Goal: Information Seeking & Learning: Learn about a topic

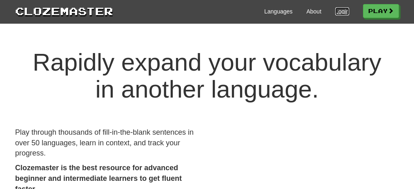
click at [341, 14] on link "Login" at bounding box center [342, 11] width 14 height 8
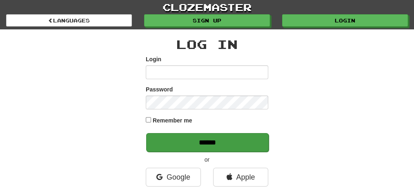
type input "**********"
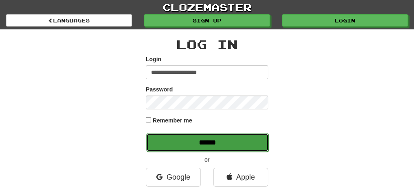
click at [221, 146] on input "******" at bounding box center [207, 142] width 123 height 19
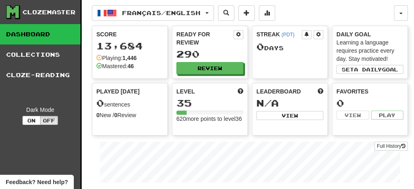
click at [47, 38] on link "Dashboard" at bounding box center [40, 34] width 80 height 20
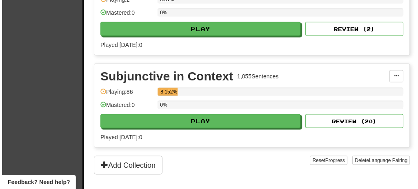
scroll to position [1634, 0]
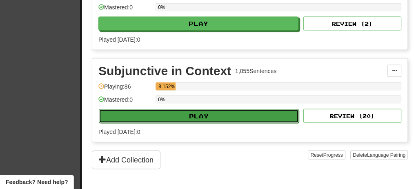
click at [210, 109] on button "Play" at bounding box center [199, 116] width 200 height 14
select select "**"
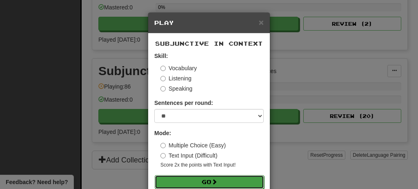
click at [207, 181] on button "Go" at bounding box center [209, 182] width 109 height 14
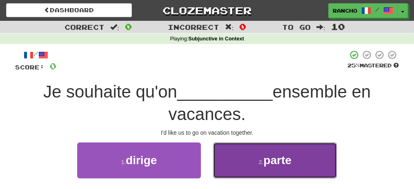
click at [229, 161] on button "2 . parte" at bounding box center [275, 161] width 124 height 36
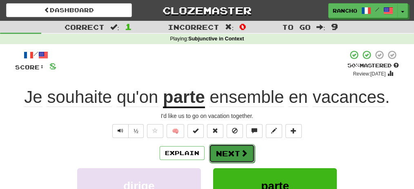
click at [234, 150] on button "Next" at bounding box center [232, 153] width 46 height 19
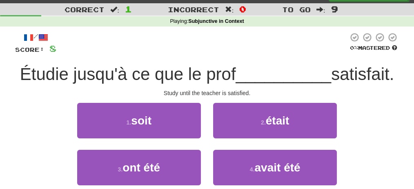
scroll to position [27, 0]
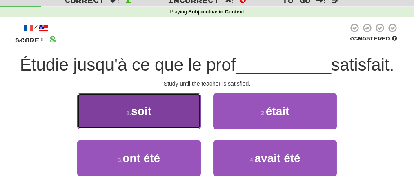
click at [176, 111] on button "1 . soit" at bounding box center [139, 112] width 124 height 36
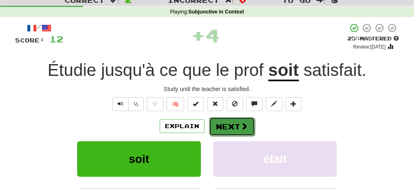
click at [238, 123] on button "Next" at bounding box center [232, 126] width 46 height 19
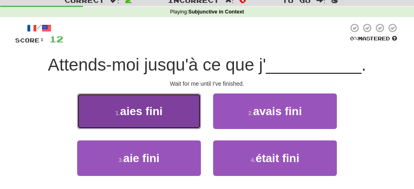
click at [169, 115] on button "1 . aies fini" at bounding box center [139, 112] width 124 height 36
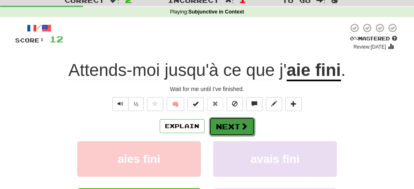
click at [233, 127] on button "Next" at bounding box center [232, 126] width 46 height 19
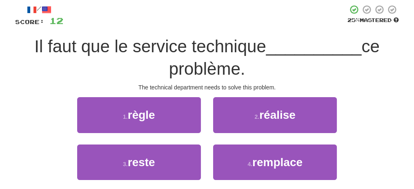
scroll to position [54, 0]
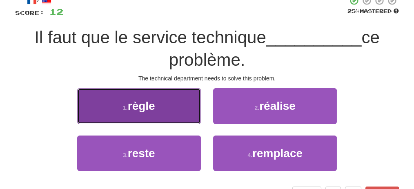
click at [174, 107] on button "1 . règle" at bounding box center [139, 106] width 124 height 36
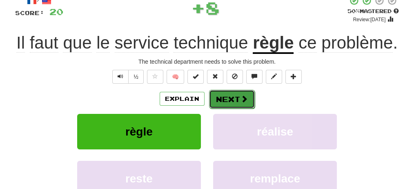
click at [226, 96] on button "Next" at bounding box center [232, 99] width 46 height 19
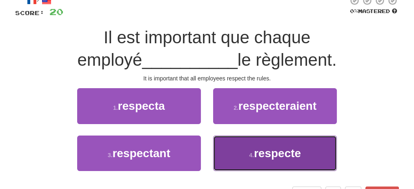
click at [245, 148] on button "4 . respecte" at bounding box center [275, 154] width 124 height 36
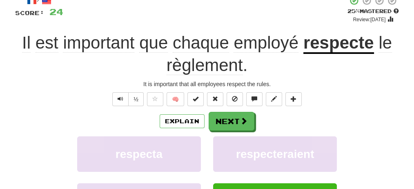
click at [279, 78] on div "/ Score: 24 + 4 25 % Mastered Review: 2025-08-19 Il est important que chaque em…" at bounding box center [207, 128] width 384 height 265
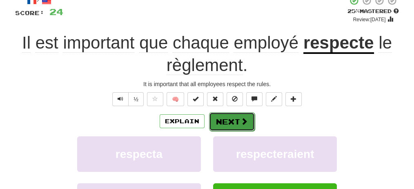
click at [237, 122] on button "Next" at bounding box center [232, 121] width 46 height 19
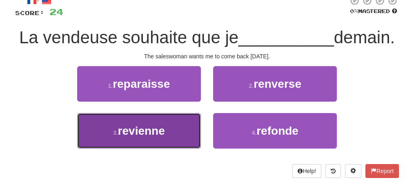
click at [183, 149] on button "3 . revienne" at bounding box center [139, 131] width 124 height 36
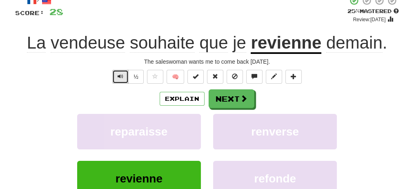
click at [121, 75] on span "Text-to-speech controls" at bounding box center [121, 77] width 6 height 6
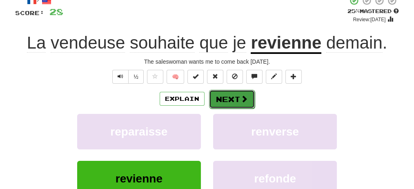
click at [235, 101] on button "Next" at bounding box center [232, 99] width 46 height 19
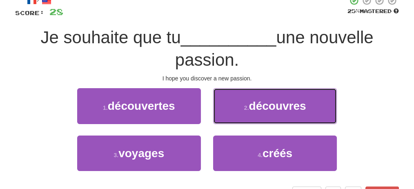
click at [235, 101] on button "2 . découvres" at bounding box center [275, 106] width 124 height 36
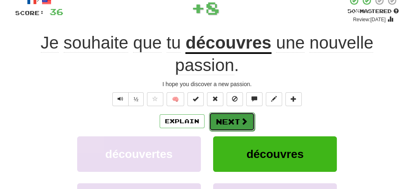
click at [237, 118] on button "Next" at bounding box center [232, 121] width 46 height 19
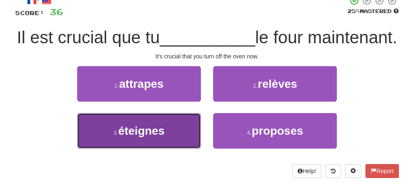
click at [179, 149] on button "3 . éteignes" at bounding box center [139, 131] width 124 height 36
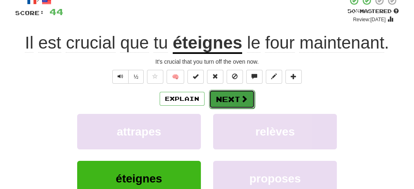
click at [237, 98] on button "Next" at bounding box center [232, 99] width 46 height 19
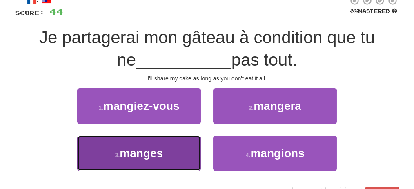
click at [165, 150] on button "3 . manges" at bounding box center [139, 154] width 124 height 36
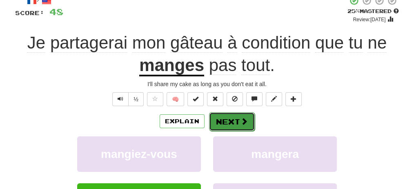
click at [237, 119] on button "Next" at bounding box center [232, 121] width 46 height 19
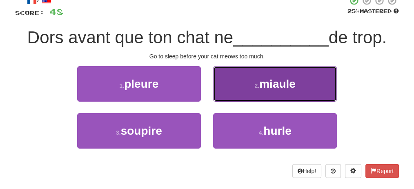
click at [226, 89] on button "2 . miaule" at bounding box center [275, 84] width 124 height 36
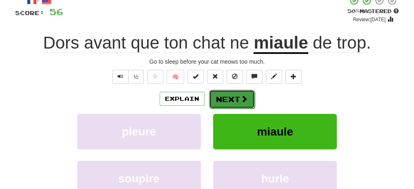
click at [230, 103] on button "Next" at bounding box center [232, 99] width 46 height 19
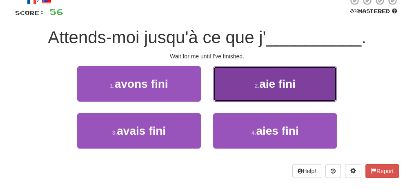
click at [234, 90] on button "2 . aie fini" at bounding box center [275, 84] width 124 height 36
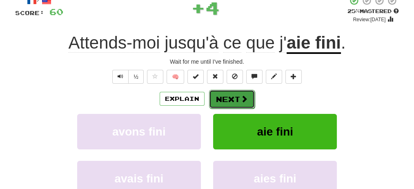
click at [230, 101] on button "Next" at bounding box center [232, 99] width 46 height 19
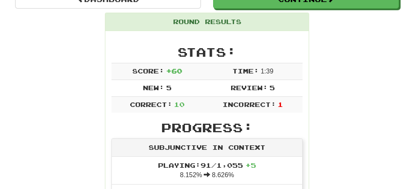
scroll to position [0, 0]
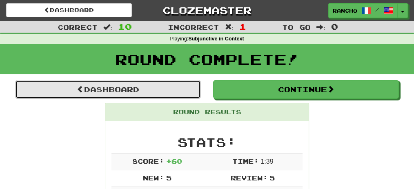
click at [136, 88] on link "Dashboard" at bounding box center [108, 89] width 186 height 19
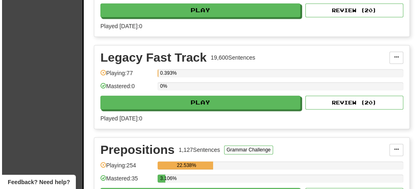
scroll to position [1416, 0]
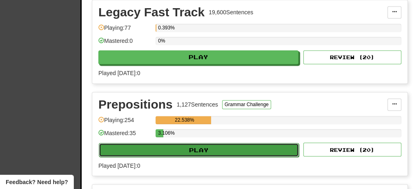
click at [200, 143] on button "Play" at bounding box center [199, 150] width 200 height 14
select select "**"
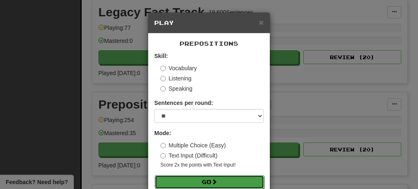
click at [221, 178] on button "Go" at bounding box center [209, 182] width 109 height 14
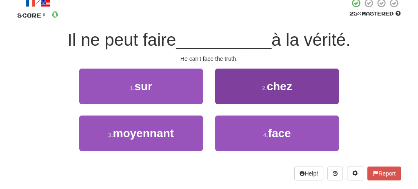
scroll to position [54, 0]
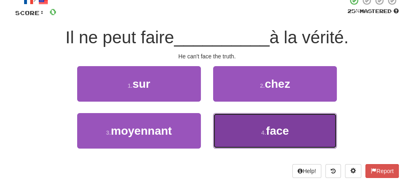
click at [264, 130] on small "4 ." at bounding box center [263, 133] width 5 height 7
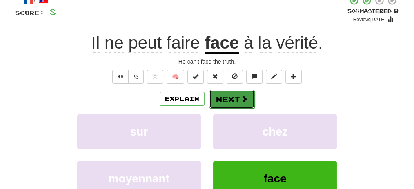
click at [219, 98] on button "Next" at bounding box center [232, 99] width 46 height 19
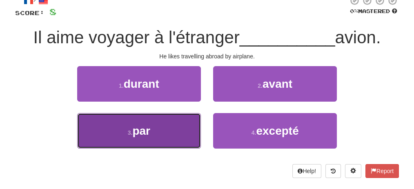
click at [153, 131] on button "3 . par" at bounding box center [139, 131] width 124 height 36
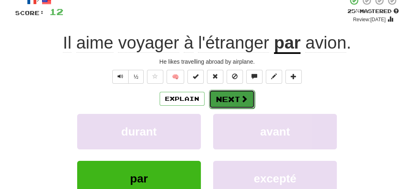
click at [234, 96] on button "Next" at bounding box center [232, 99] width 46 height 19
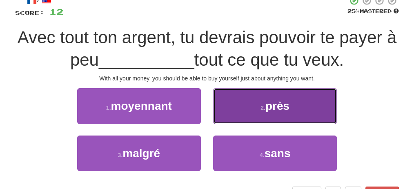
click at [252, 110] on button "2 . près" at bounding box center [275, 106] width 124 height 36
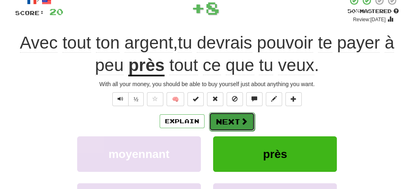
click at [229, 124] on button "Next" at bounding box center [232, 121] width 46 height 19
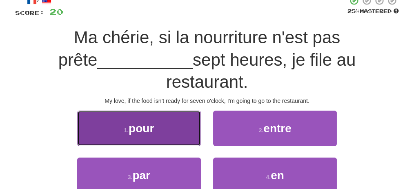
click at [197, 120] on button "1 . pour" at bounding box center [139, 129] width 124 height 36
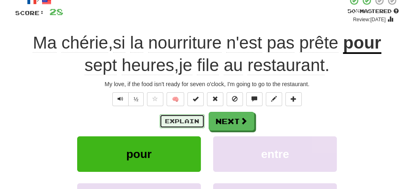
click at [185, 119] on button "Explain" at bounding box center [182, 121] width 45 height 14
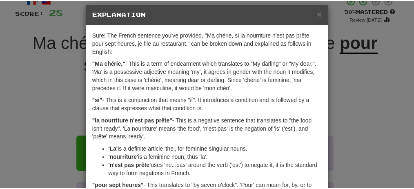
scroll to position [0, 0]
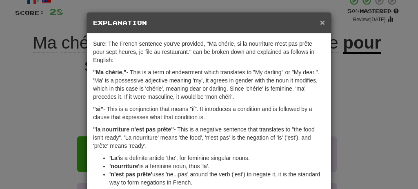
click at [320, 22] on span "×" at bounding box center [322, 22] width 5 height 9
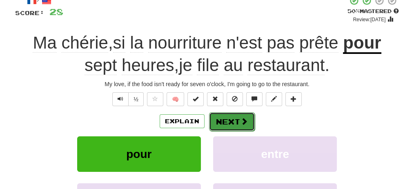
click at [226, 117] on button "Next" at bounding box center [232, 121] width 46 height 19
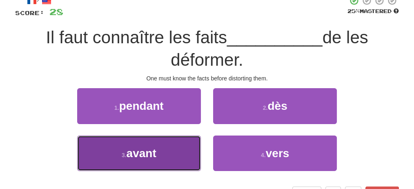
click at [179, 146] on button "3 . avant" at bounding box center [139, 154] width 124 height 36
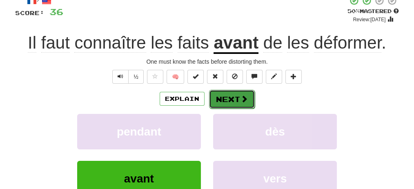
click at [234, 100] on button "Next" at bounding box center [232, 99] width 46 height 19
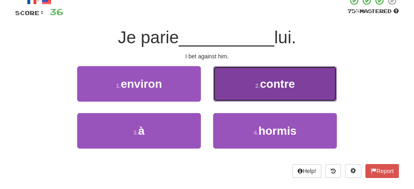
click at [241, 92] on button "2 . contre" at bounding box center [275, 84] width 124 height 36
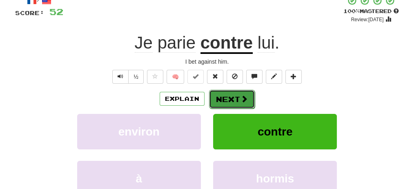
click at [237, 96] on button "Next" at bounding box center [232, 99] width 46 height 19
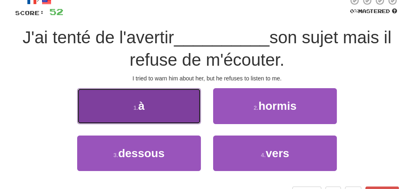
click at [125, 98] on button "1 . à" at bounding box center [139, 106] width 124 height 36
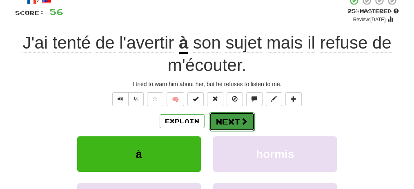
click at [223, 119] on button "Next" at bounding box center [232, 121] width 46 height 19
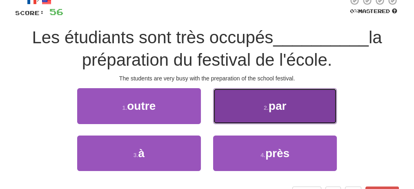
click at [229, 100] on button "2 . par" at bounding box center [275, 106] width 124 height 36
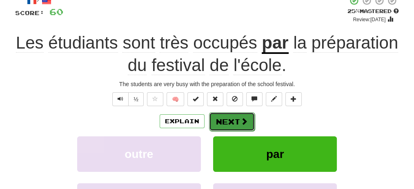
click at [227, 123] on button "Next" at bounding box center [232, 121] width 46 height 19
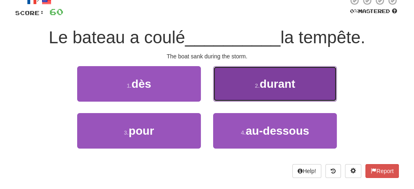
click at [239, 90] on button "2 . durant" at bounding box center [275, 84] width 124 height 36
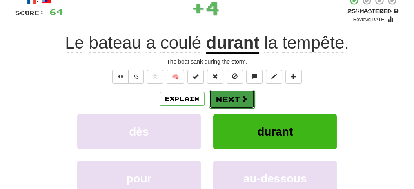
click at [230, 96] on button "Next" at bounding box center [232, 99] width 46 height 19
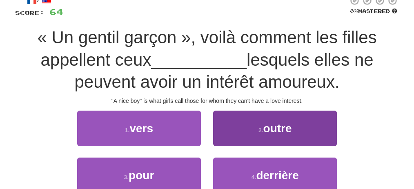
scroll to position [82, 0]
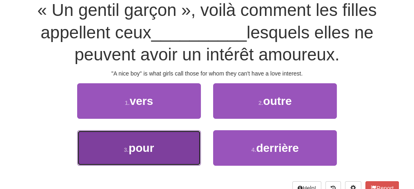
click at [182, 147] on button "3 . pour" at bounding box center [139, 148] width 124 height 36
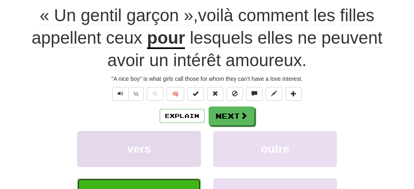
scroll to position [87, 0]
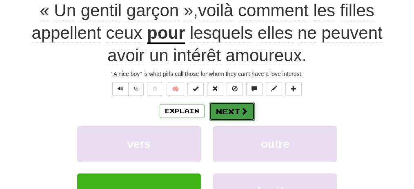
click at [246, 115] on button "Next" at bounding box center [232, 111] width 46 height 19
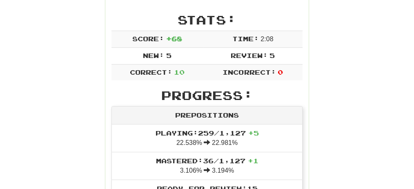
scroll to position [14, 0]
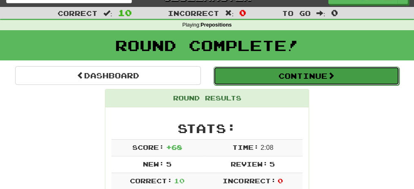
click at [277, 73] on button "Continue" at bounding box center [307, 76] width 186 height 19
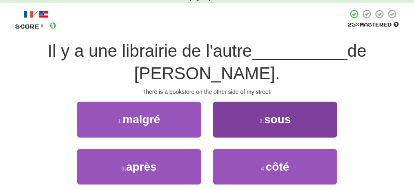
scroll to position [68, 0]
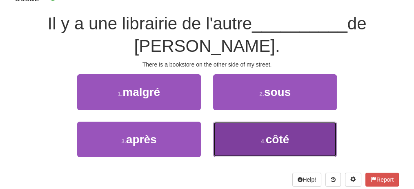
click at [302, 140] on button "4 . côté" at bounding box center [275, 140] width 124 height 36
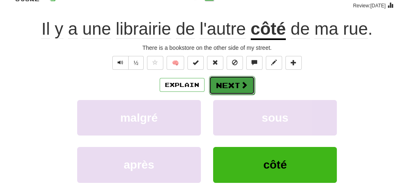
click at [234, 81] on button "Next" at bounding box center [232, 85] width 46 height 19
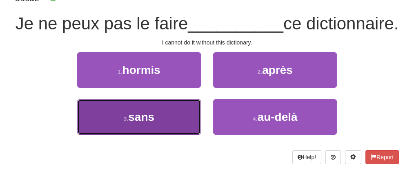
click at [163, 130] on button "3 . sans" at bounding box center [139, 117] width 124 height 36
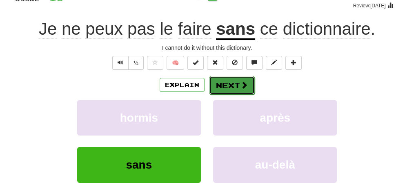
click at [235, 86] on button "Next" at bounding box center [232, 85] width 46 height 19
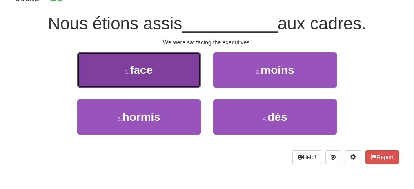
click at [173, 63] on button "1 . face" at bounding box center [139, 70] width 124 height 36
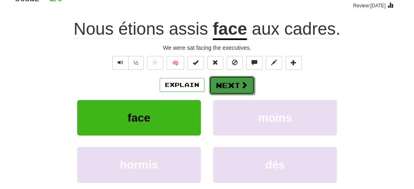
click at [228, 86] on button "Next" at bounding box center [232, 85] width 46 height 19
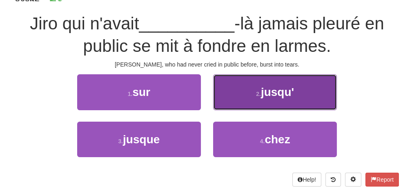
click at [239, 90] on button "2 . jusqu'" at bounding box center [275, 92] width 124 height 36
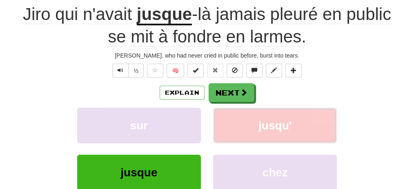
scroll to position [96, 0]
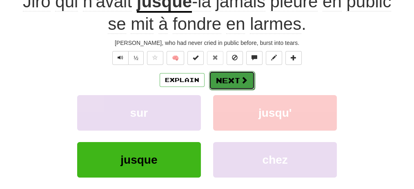
click at [232, 80] on button "Next" at bounding box center [232, 80] width 46 height 19
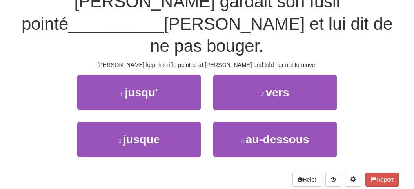
scroll to position [63, 0]
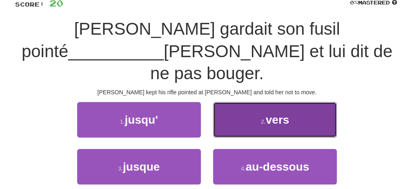
click at [321, 102] on button "2 . vers" at bounding box center [275, 120] width 124 height 36
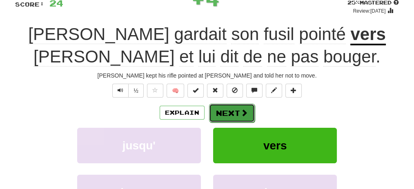
click at [241, 111] on span at bounding box center [244, 112] width 7 height 7
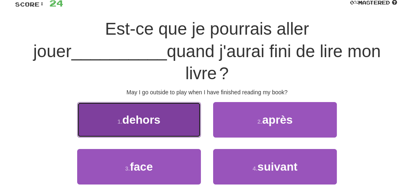
click at [187, 102] on button "1 . dehors" at bounding box center [139, 120] width 124 height 36
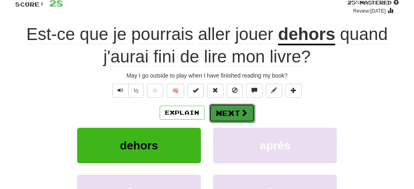
click at [218, 111] on button "Next" at bounding box center [232, 113] width 46 height 19
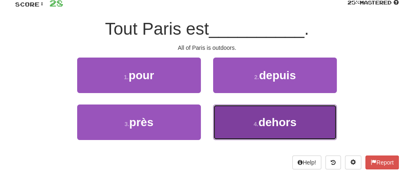
click at [321, 118] on button "4 . dehors" at bounding box center [275, 123] width 124 height 36
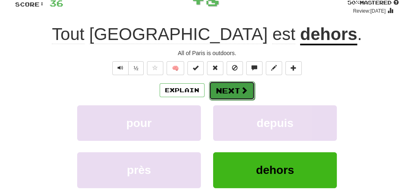
click at [232, 89] on button "Next" at bounding box center [232, 90] width 46 height 19
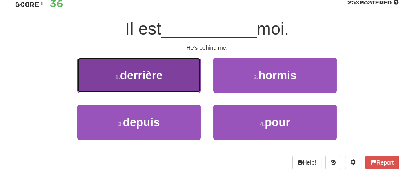
click at [177, 72] on button "1 . derrière" at bounding box center [139, 76] width 124 height 36
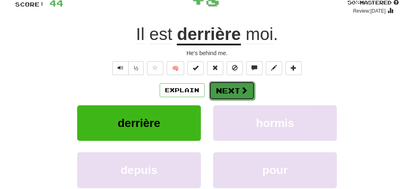
click at [229, 86] on button "Next" at bounding box center [232, 90] width 46 height 19
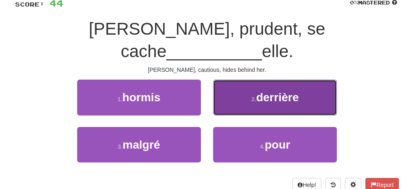
click at [287, 91] on span "derrière" at bounding box center [277, 97] width 42 height 13
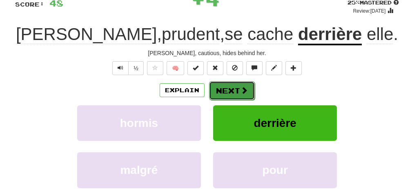
click at [245, 93] on span at bounding box center [244, 90] width 7 height 7
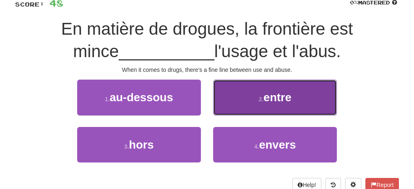
click at [298, 99] on button "2 . entre" at bounding box center [275, 98] width 124 height 36
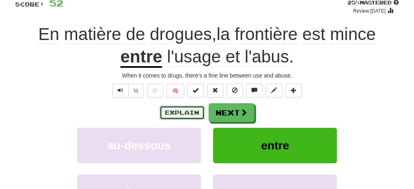
click at [192, 110] on button "Explain" at bounding box center [182, 113] width 45 height 14
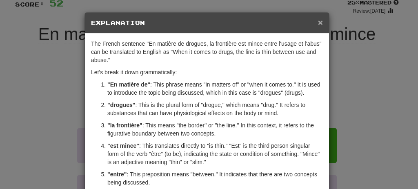
click at [319, 21] on span "×" at bounding box center [320, 22] width 5 height 9
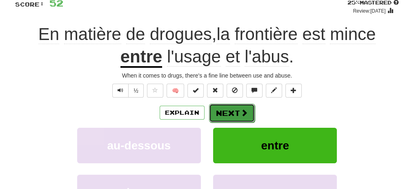
click at [239, 110] on button "Next" at bounding box center [232, 113] width 46 height 19
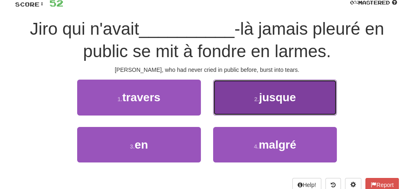
click at [264, 99] on span "jusque" at bounding box center [277, 97] width 37 height 13
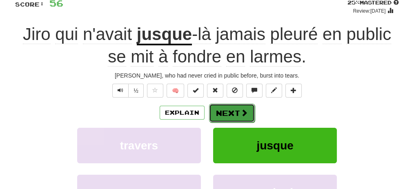
click at [227, 112] on button "Next" at bounding box center [232, 113] width 46 height 19
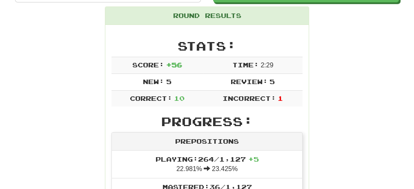
scroll to position [99, 0]
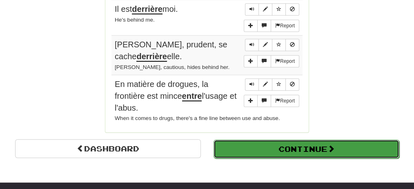
click at [324, 140] on button "Continue" at bounding box center [307, 149] width 186 height 19
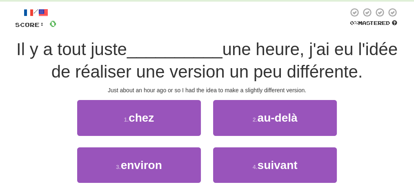
scroll to position [39, 0]
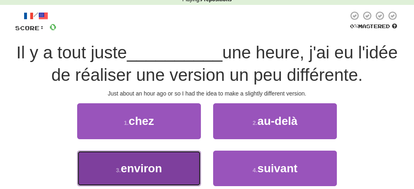
click at [183, 163] on button "3 . environ" at bounding box center [139, 169] width 124 height 36
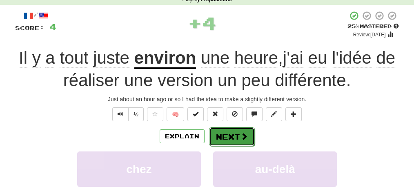
click at [241, 140] on span at bounding box center [244, 136] width 7 height 7
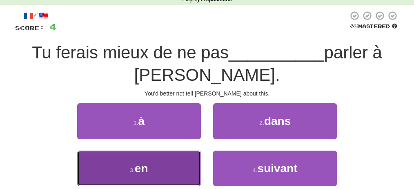
click at [160, 161] on button "3 . en" at bounding box center [139, 169] width 124 height 36
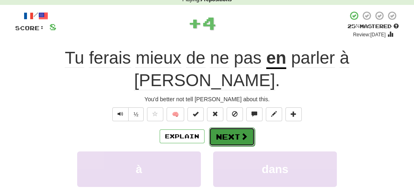
click at [241, 133] on span at bounding box center [244, 136] width 7 height 7
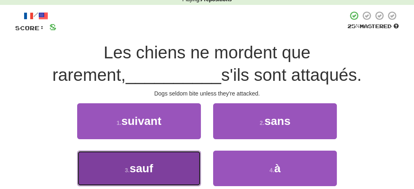
click at [168, 163] on button "3 . sauf" at bounding box center [139, 169] width 124 height 36
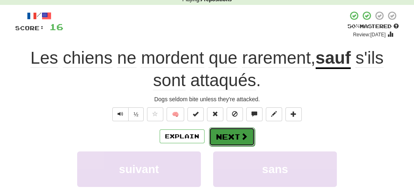
click at [231, 141] on button "Next" at bounding box center [232, 136] width 46 height 19
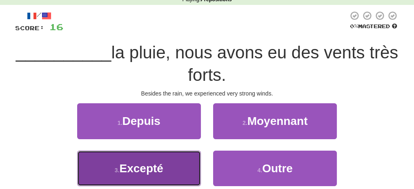
click at [152, 170] on span "Excepté" at bounding box center [141, 168] width 44 height 13
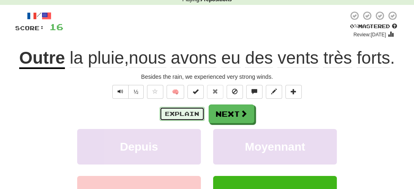
click at [185, 112] on button "Explain" at bounding box center [182, 114] width 45 height 14
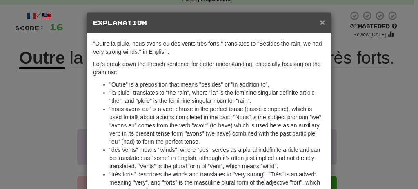
click at [323, 19] on span "×" at bounding box center [322, 22] width 5 height 9
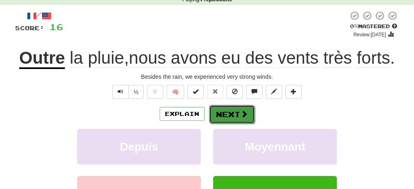
click at [235, 113] on button "Next" at bounding box center [232, 114] width 46 height 19
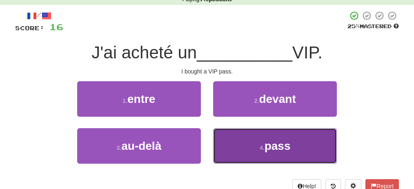
click at [315, 137] on button "4 . pass" at bounding box center [275, 146] width 124 height 36
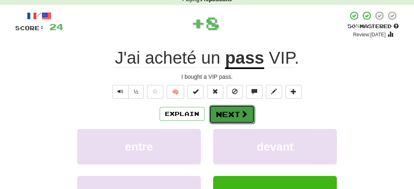
click at [236, 111] on button "Next" at bounding box center [232, 114] width 46 height 19
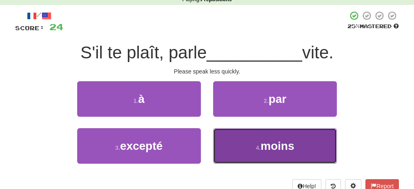
click at [234, 145] on button "4 . moins" at bounding box center [275, 146] width 124 height 36
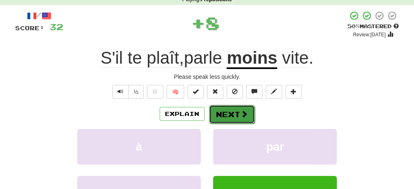
click at [234, 111] on button "Next" at bounding box center [232, 114] width 46 height 19
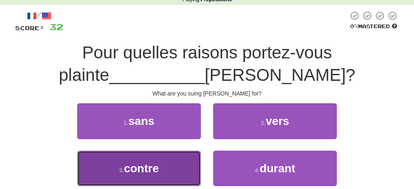
click at [179, 162] on button "3 . contre" at bounding box center [139, 169] width 124 height 36
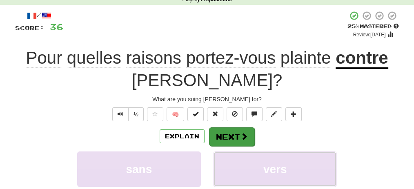
drag, startPoint x: 241, startPoint y: 160, endPoint x: 236, endPoint y: 141, distance: 19.9
click at [235, 135] on button "Next" at bounding box center [232, 136] width 46 height 19
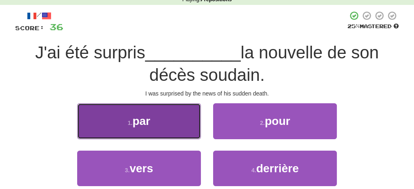
click at [193, 118] on button "1 . par" at bounding box center [139, 121] width 124 height 36
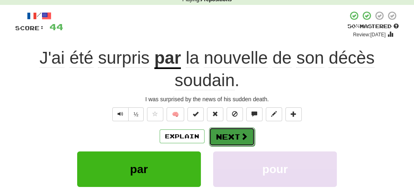
click at [233, 138] on button "Next" at bounding box center [232, 136] width 46 height 19
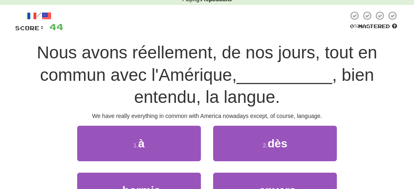
scroll to position [66, 0]
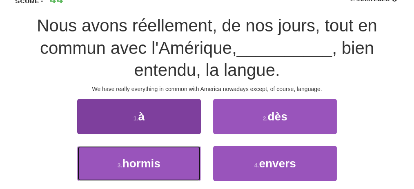
click at [156, 154] on button "3 . hormis" at bounding box center [139, 164] width 124 height 36
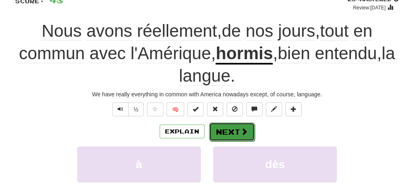
click at [223, 131] on button "Next" at bounding box center [232, 132] width 46 height 19
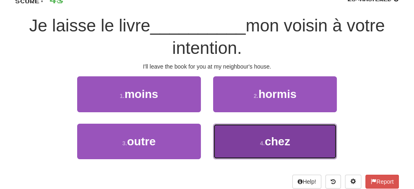
click at [296, 144] on button "4 . chez" at bounding box center [275, 142] width 124 height 36
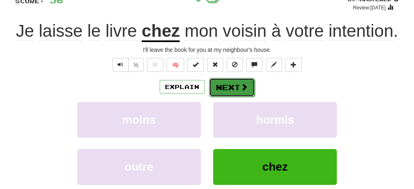
click at [242, 88] on span at bounding box center [244, 86] width 7 height 7
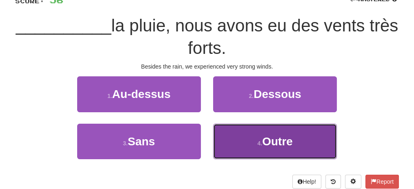
click at [245, 132] on button "4 . Outre" at bounding box center [275, 142] width 124 height 36
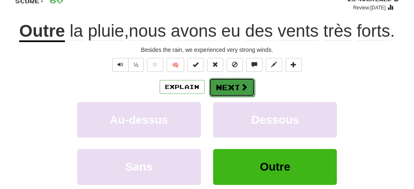
click at [231, 87] on button "Next" at bounding box center [232, 87] width 46 height 19
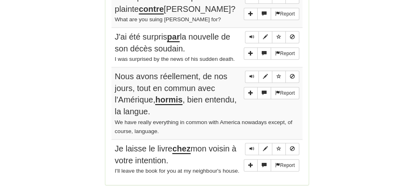
scroll to position [729, 0]
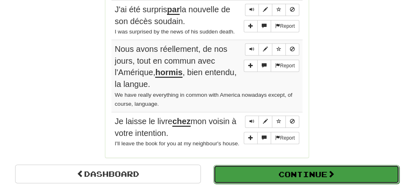
click at [294, 165] on button "Continue" at bounding box center [307, 174] width 186 height 19
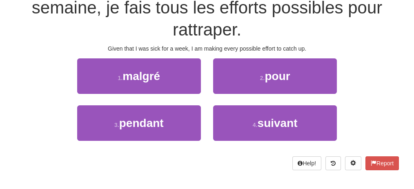
scroll to position [61, 0]
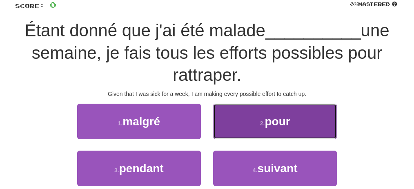
click at [292, 126] on button "2 . pour" at bounding box center [275, 122] width 124 height 36
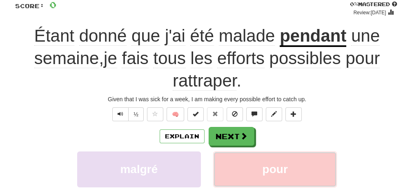
scroll to position [89, 0]
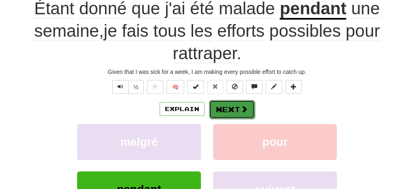
click at [239, 104] on button "Next" at bounding box center [232, 109] width 46 height 19
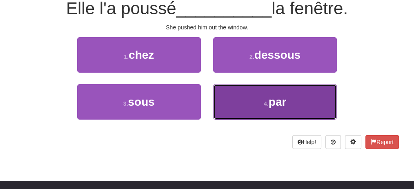
click at [309, 110] on button "4 . par" at bounding box center [275, 102] width 124 height 36
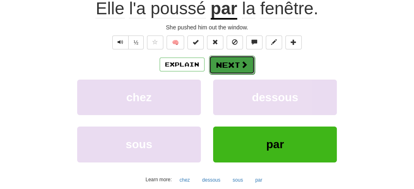
click at [246, 63] on span at bounding box center [244, 64] width 7 height 7
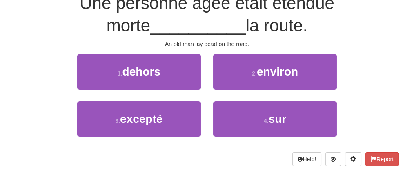
scroll to position [83, 0]
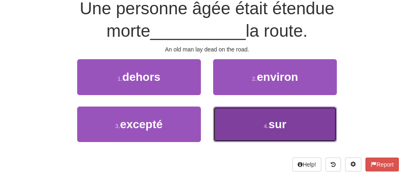
click at [229, 125] on button "4 . sur" at bounding box center [275, 125] width 124 height 36
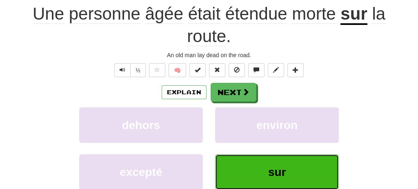
scroll to position [89, 0]
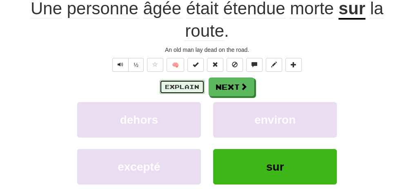
click at [187, 88] on button "Explain" at bounding box center [182, 87] width 45 height 14
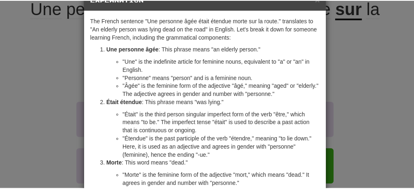
scroll to position [0, 0]
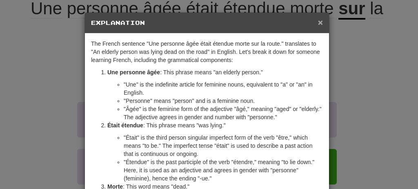
click at [319, 25] on span "×" at bounding box center [320, 22] width 5 height 9
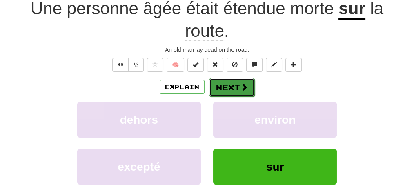
click at [241, 83] on span at bounding box center [244, 86] width 7 height 7
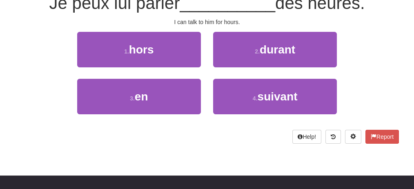
scroll to position [83, 0]
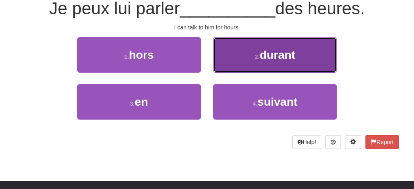
click at [265, 63] on button "2 . durant" at bounding box center [275, 55] width 124 height 36
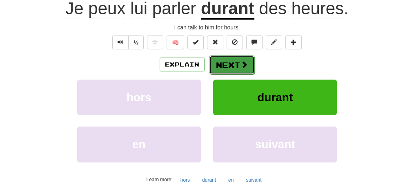
click at [236, 63] on button "Next" at bounding box center [232, 65] width 46 height 19
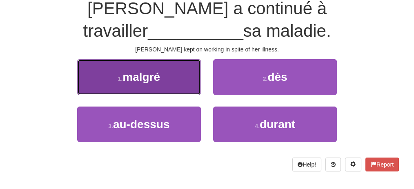
click at [184, 65] on button "1 . malgré" at bounding box center [139, 77] width 124 height 36
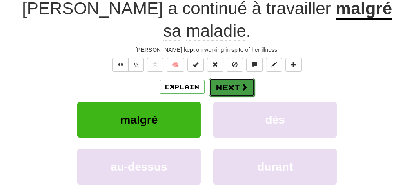
click at [237, 78] on button "Next" at bounding box center [232, 87] width 46 height 19
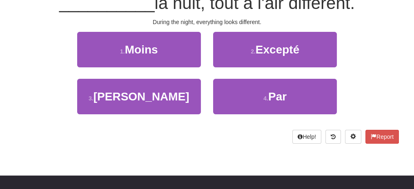
scroll to position [83, 0]
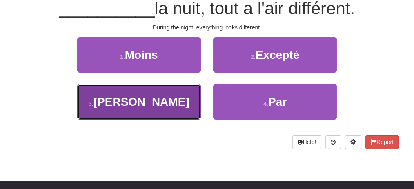
click at [189, 87] on button "3 . Durant" at bounding box center [139, 102] width 124 height 36
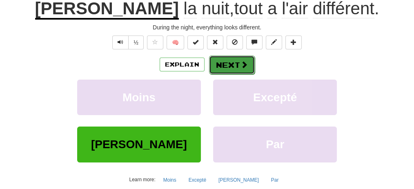
click at [233, 67] on button "Next" at bounding box center [232, 65] width 46 height 19
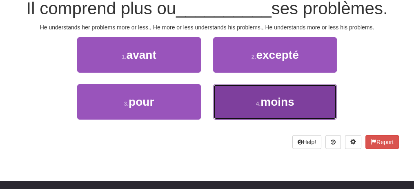
click at [234, 94] on button "4 . moins" at bounding box center [275, 102] width 124 height 36
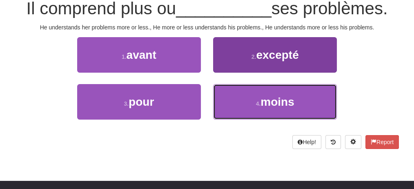
scroll to position [89, 0]
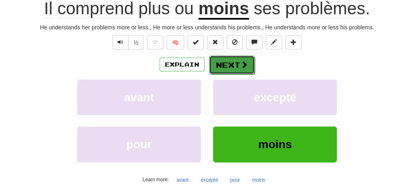
click at [233, 65] on button "Next" at bounding box center [232, 65] width 46 height 19
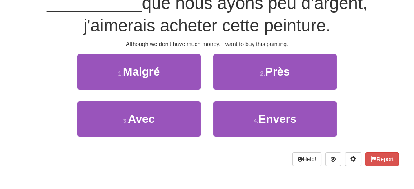
scroll to position [83, 0]
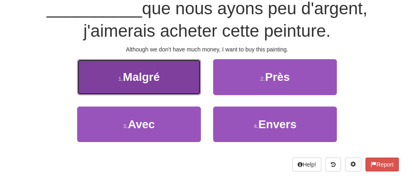
click at [181, 75] on button "1 . Malgré" at bounding box center [139, 77] width 124 height 36
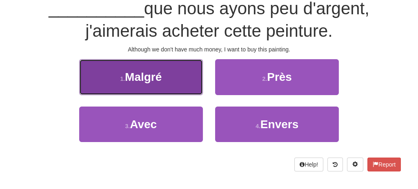
scroll to position [89, 0]
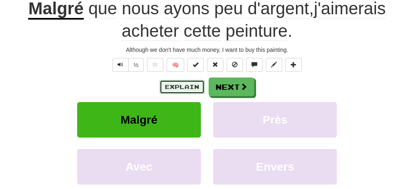
click at [181, 86] on button "Explain" at bounding box center [182, 87] width 45 height 14
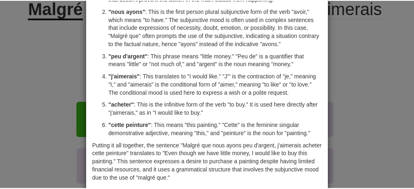
scroll to position [0, 0]
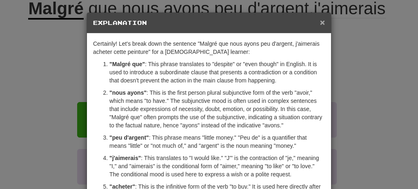
click at [321, 21] on span "×" at bounding box center [322, 22] width 5 height 9
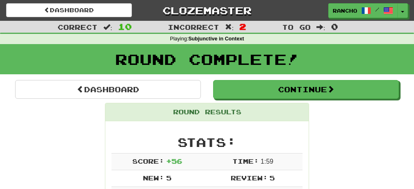
scroll to position [717, 0]
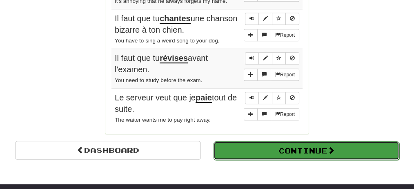
click at [283, 142] on button "Continue" at bounding box center [307, 150] width 186 height 19
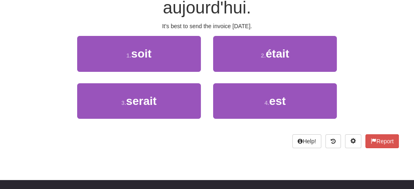
scroll to position [39, 0]
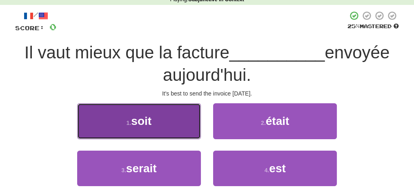
click at [194, 123] on button "1 . soit" at bounding box center [139, 121] width 124 height 36
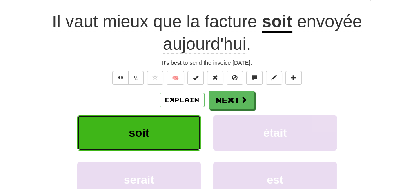
scroll to position [94, 0]
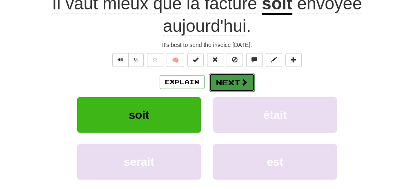
click at [241, 81] on span at bounding box center [244, 81] width 7 height 7
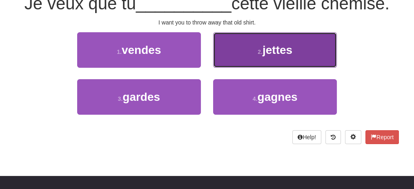
click at [253, 54] on button "2 . jettes" at bounding box center [275, 50] width 124 height 36
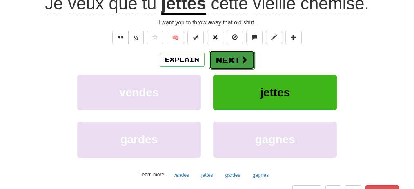
click at [243, 57] on span at bounding box center [244, 59] width 7 height 7
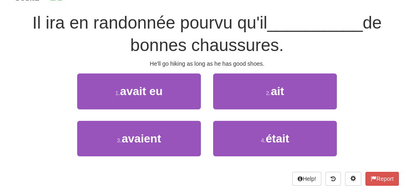
scroll to position [61, 0]
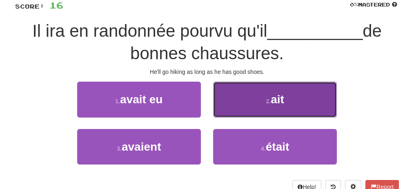
click at [314, 98] on button "2 . ait" at bounding box center [275, 100] width 124 height 36
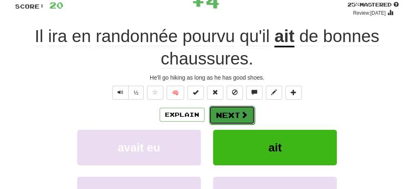
click at [239, 115] on button "Next" at bounding box center [232, 115] width 46 height 19
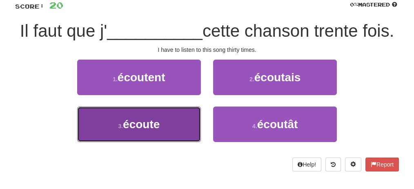
click at [181, 123] on button "3 . écoute" at bounding box center [139, 125] width 124 height 36
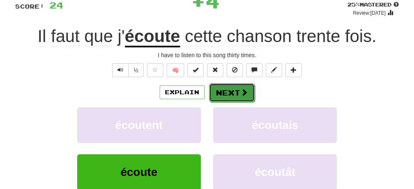
click at [242, 94] on span at bounding box center [244, 92] width 7 height 7
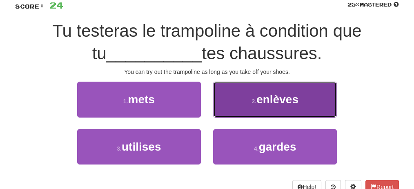
click at [255, 102] on small "2 ." at bounding box center [254, 101] width 5 height 7
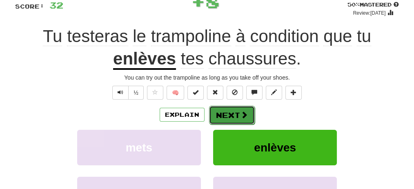
click at [242, 114] on span at bounding box center [244, 114] width 7 height 7
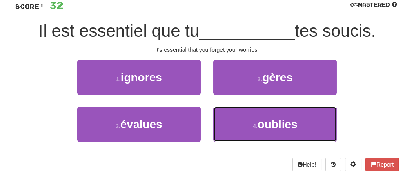
click at [242, 114] on button "4 . oublies" at bounding box center [275, 125] width 124 height 36
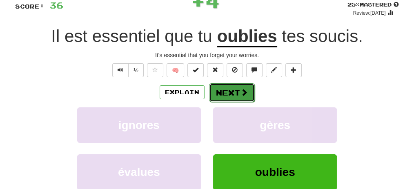
click at [234, 91] on button "Next" at bounding box center [232, 92] width 46 height 19
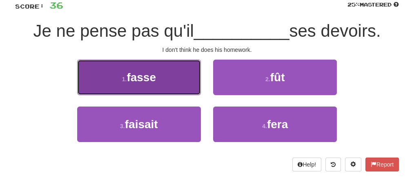
click at [179, 70] on button "1 . fasse" at bounding box center [139, 78] width 124 height 36
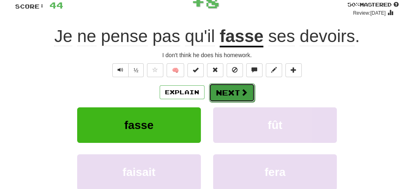
click at [237, 89] on button "Next" at bounding box center [232, 92] width 46 height 19
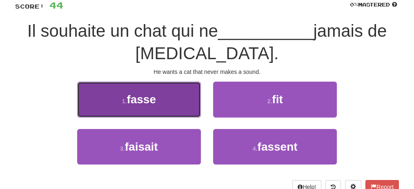
click at [184, 96] on button "1 . fasse" at bounding box center [139, 100] width 124 height 36
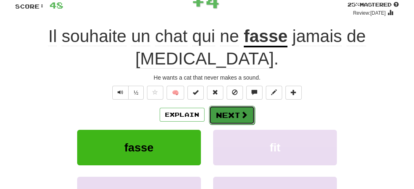
click at [228, 106] on button "Next" at bounding box center [232, 115] width 46 height 19
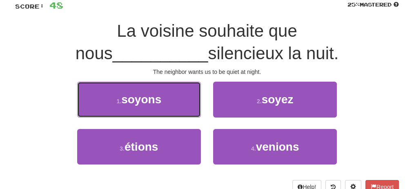
click at [193, 99] on button "1 . soyons" at bounding box center [139, 100] width 124 height 36
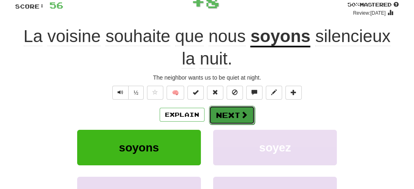
click at [236, 113] on button "Next" at bounding box center [232, 115] width 46 height 19
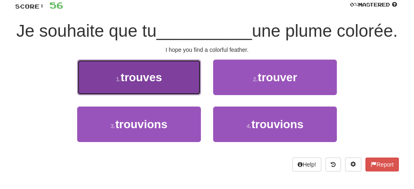
click at [184, 95] on button "1 . trouves" at bounding box center [139, 78] width 124 height 36
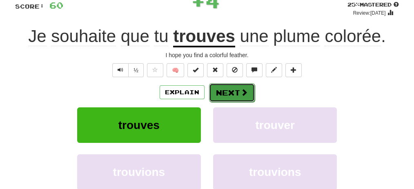
click at [237, 90] on button "Next" at bounding box center [232, 92] width 46 height 19
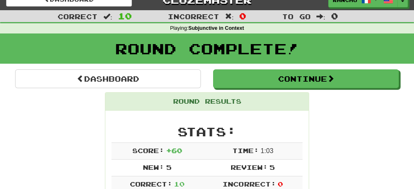
scroll to position [0, 0]
